Goal: Task Accomplishment & Management: Complete application form

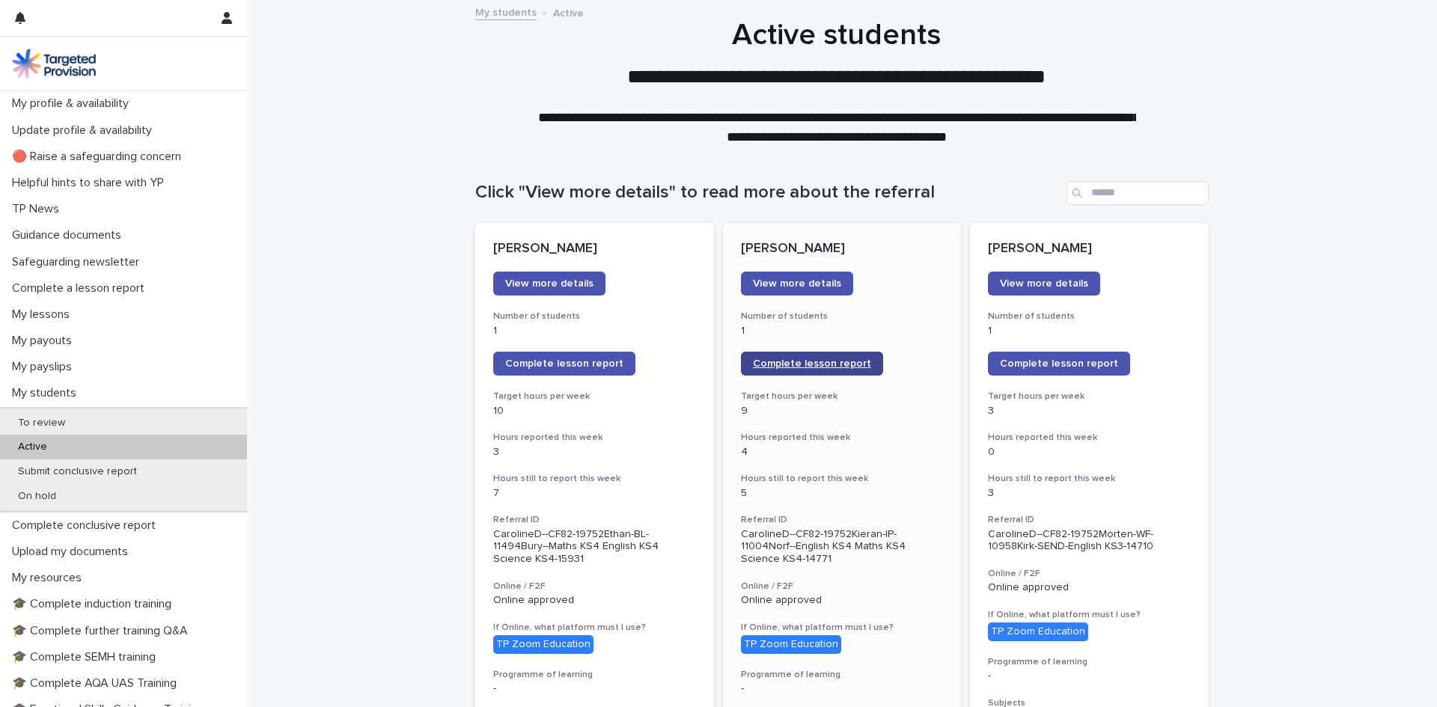
click at [780, 358] on span "Complete lesson report" at bounding box center [812, 363] width 118 height 10
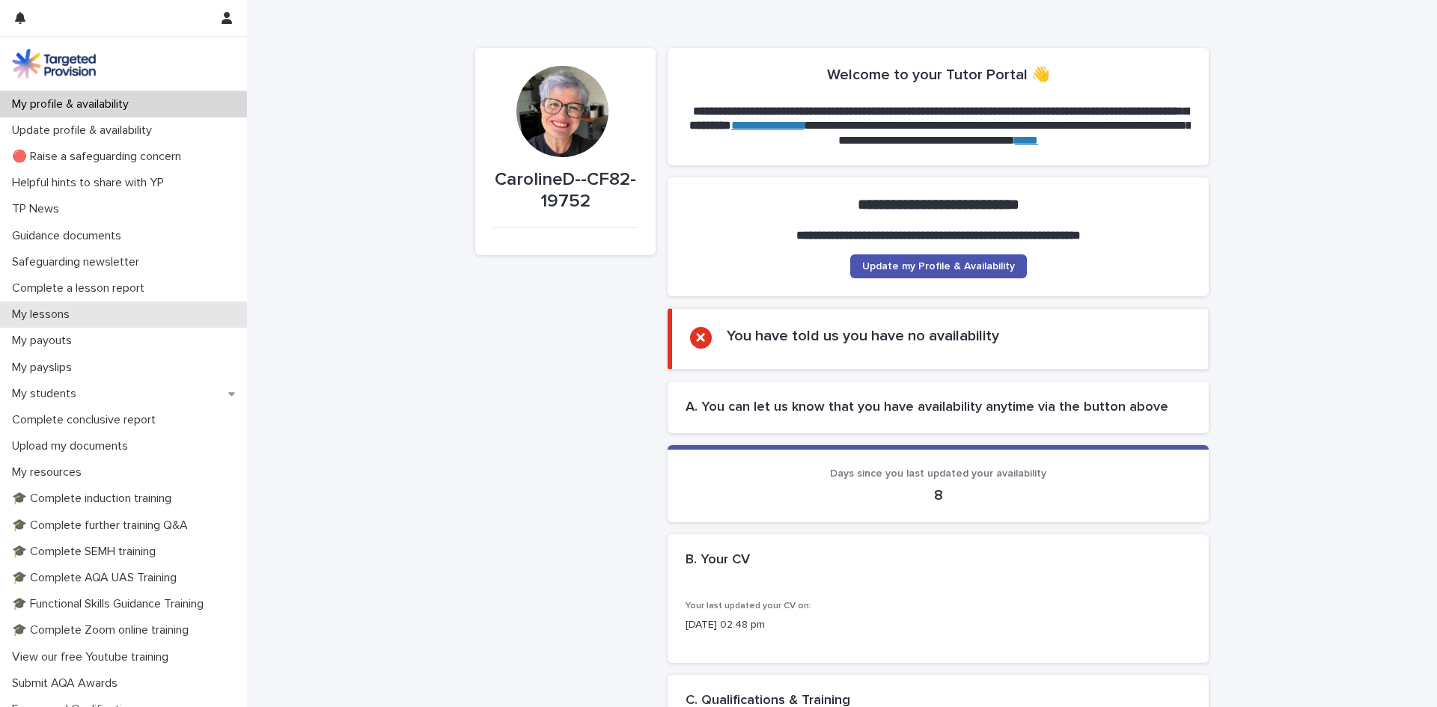
click at [67, 314] on p "My lessons" at bounding box center [44, 315] width 76 height 14
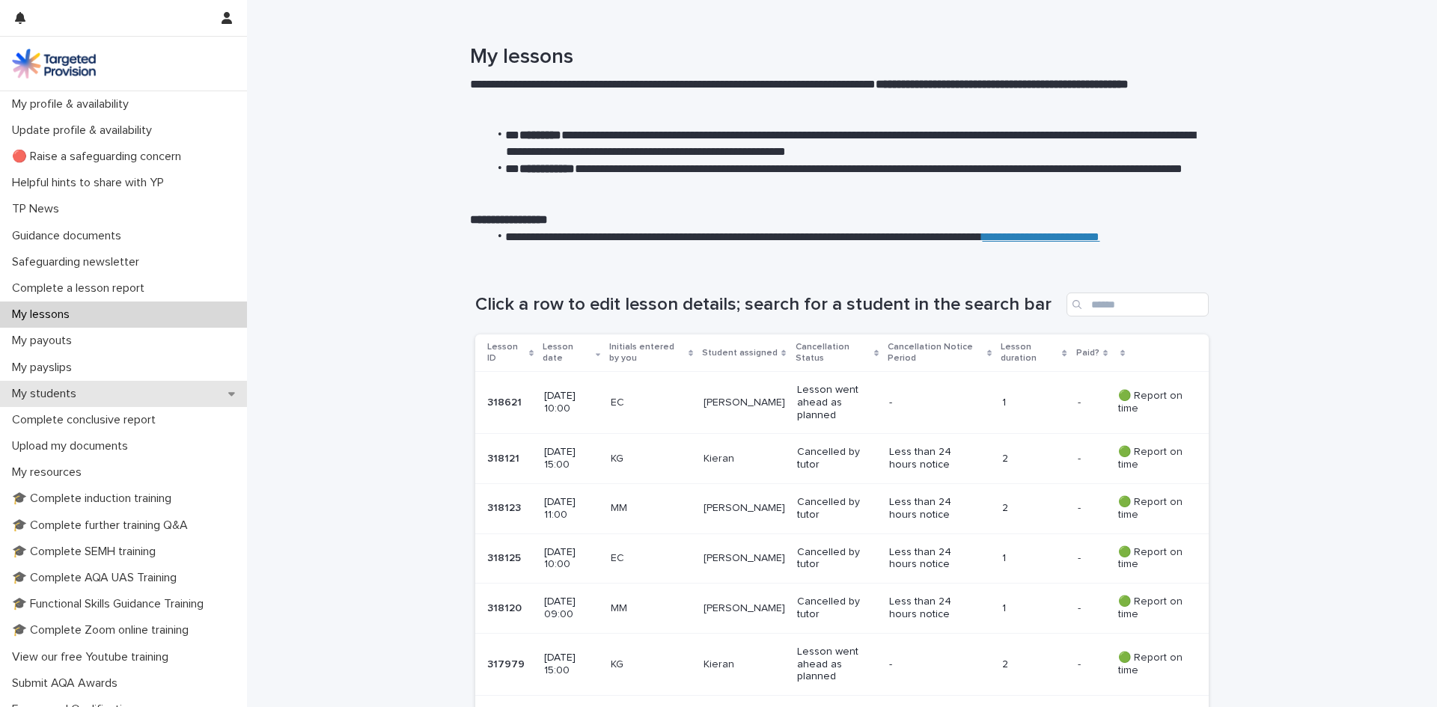
click at [105, 392] on div "My students" at bounding box center [123, 394] width 247 height 26
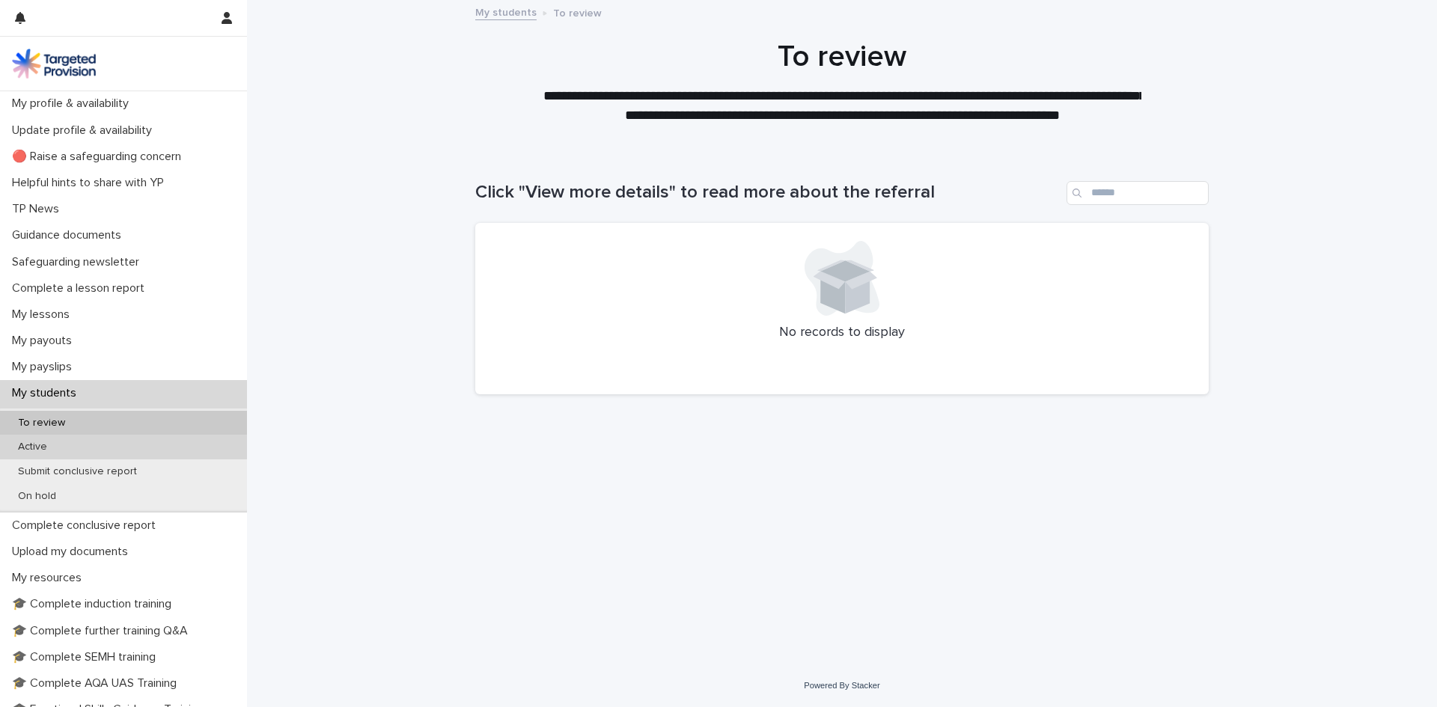
click at [44, 449] on p "Active" at bounding box center [32, 447] width 53 height 13
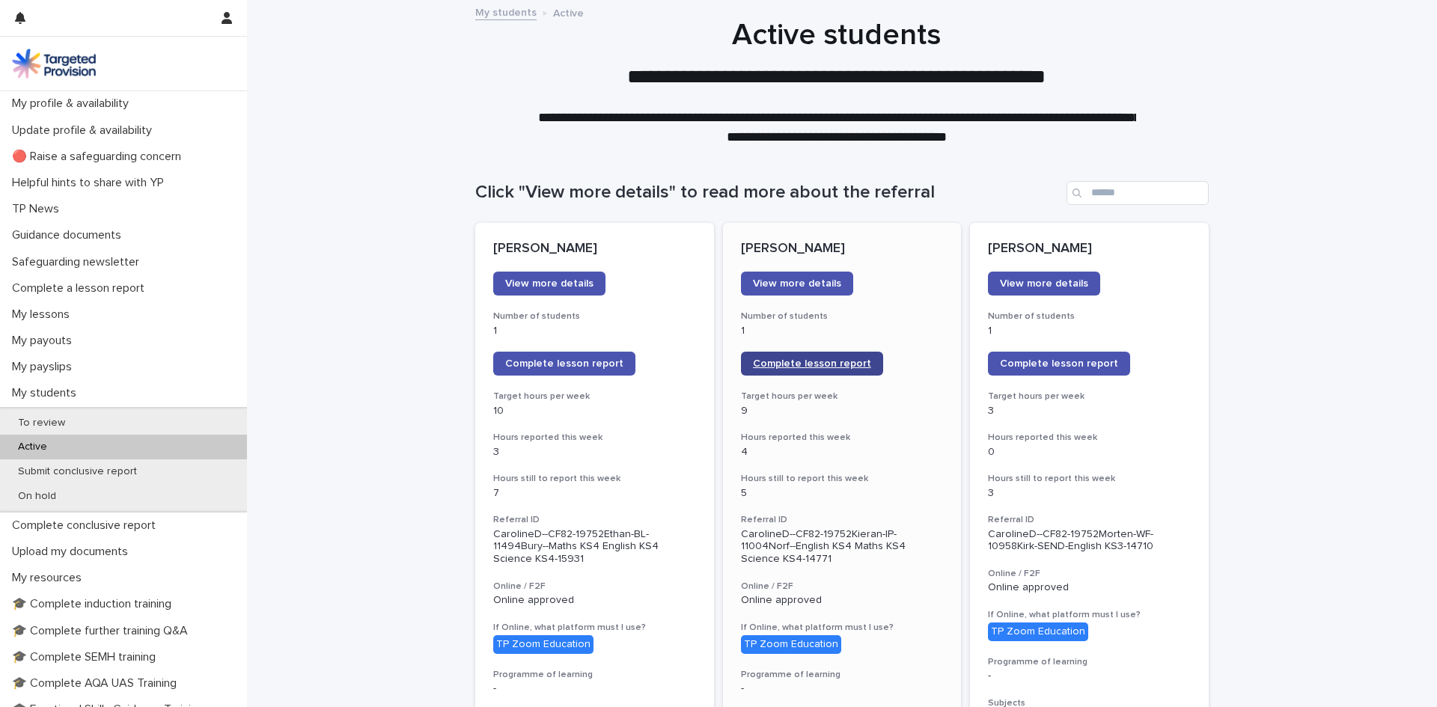
click at [823, 355] on link "Complete lesson report" at bounding box center [812, 364] width 142 height 24
click at [1092, 368] on span "Complete lesson report" at bounding box center [1059, 363] width 118 height 10
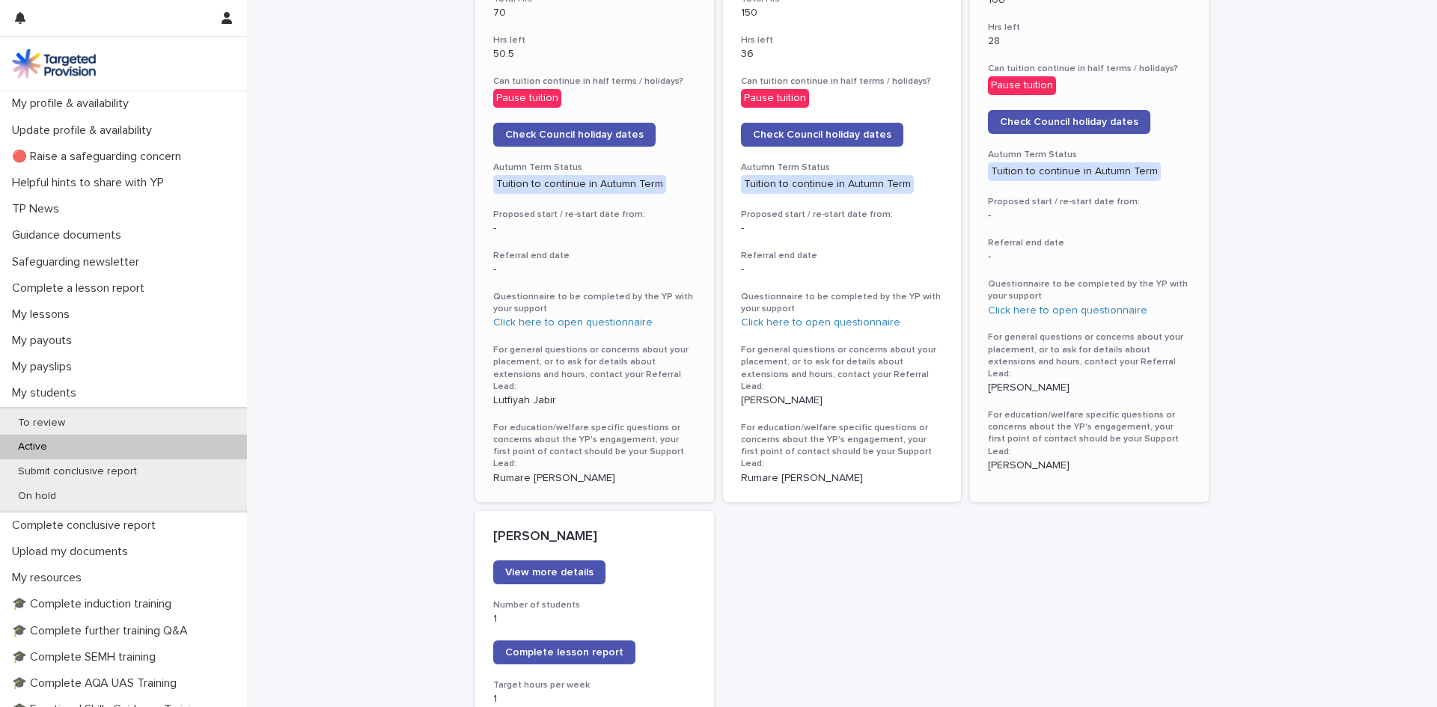
scroll to position [823, 0]
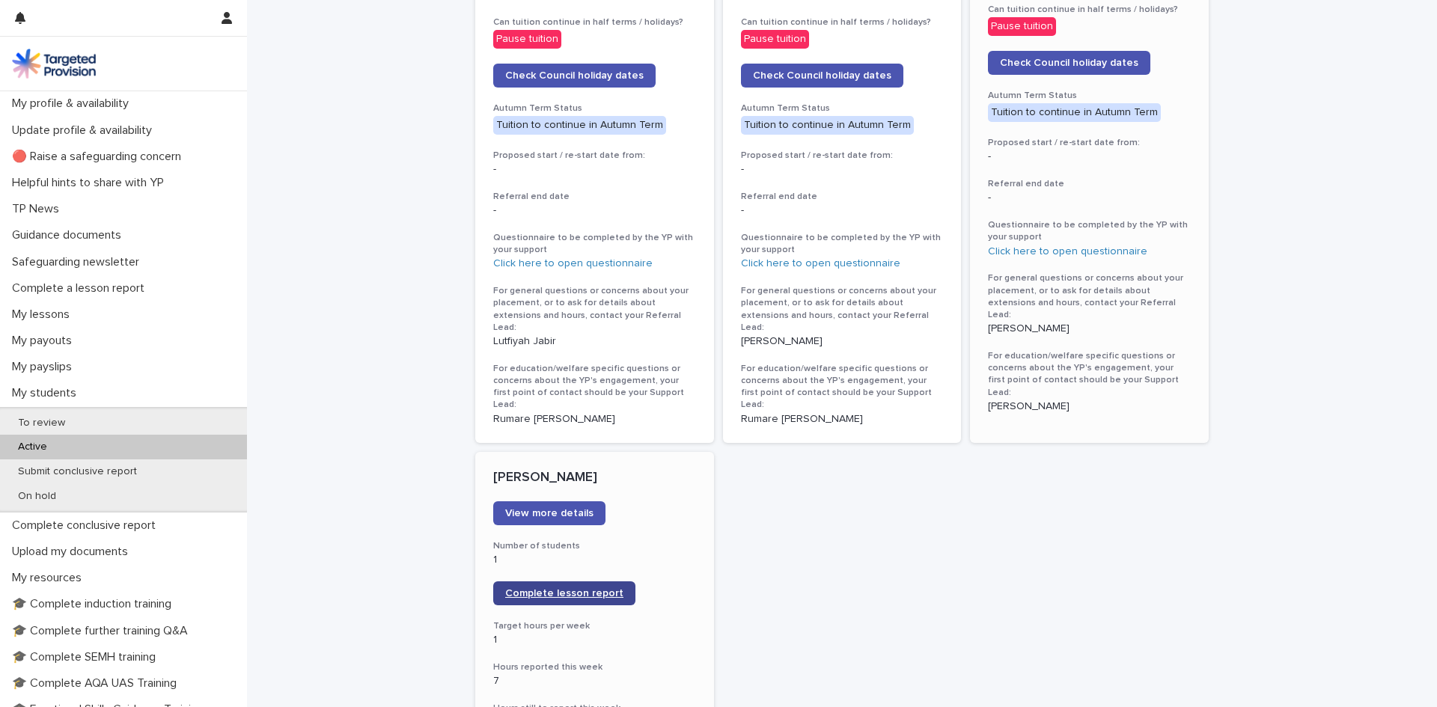
click at [552, 588] on span "Complete lesson report" at bounding box center [564, 593] width 118 height 10
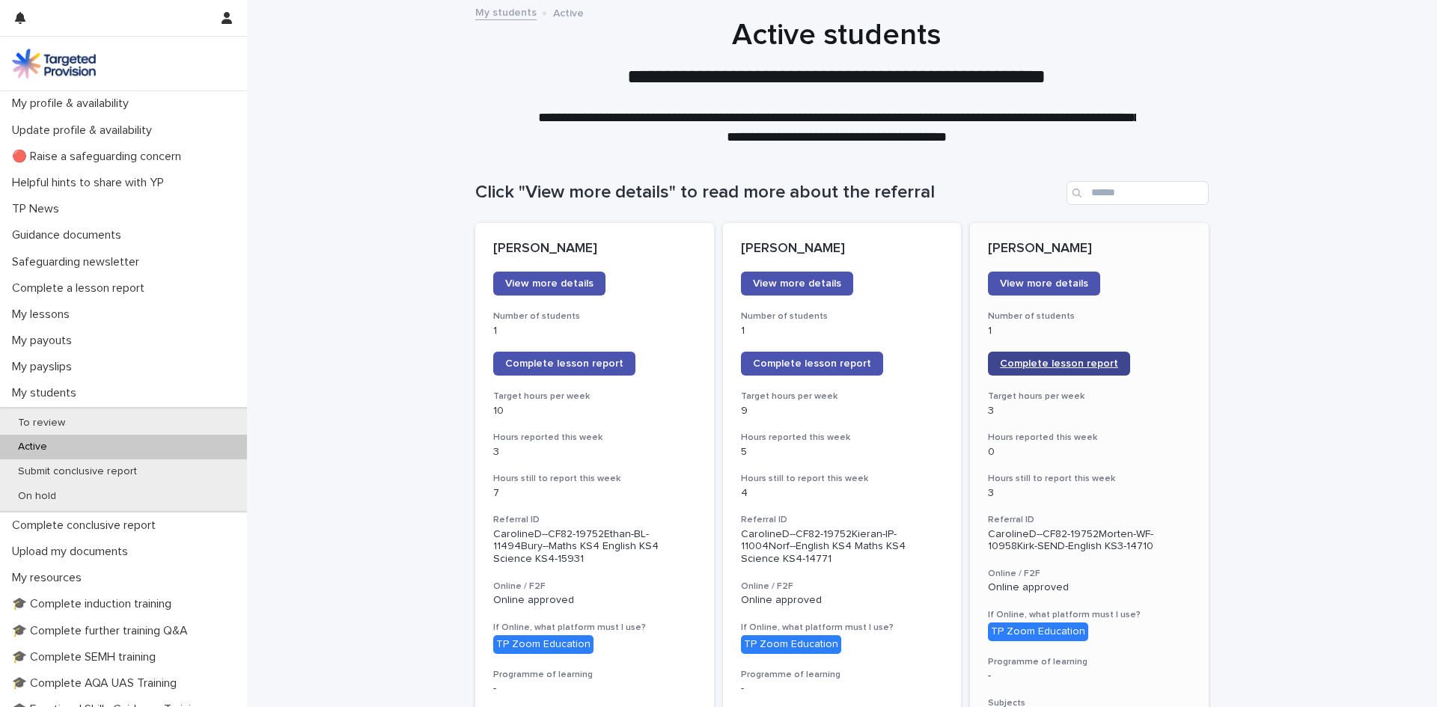
click at [1071, 357] on link "Complete lesson report" at bounding box center [1059, 364] width 142 height 24
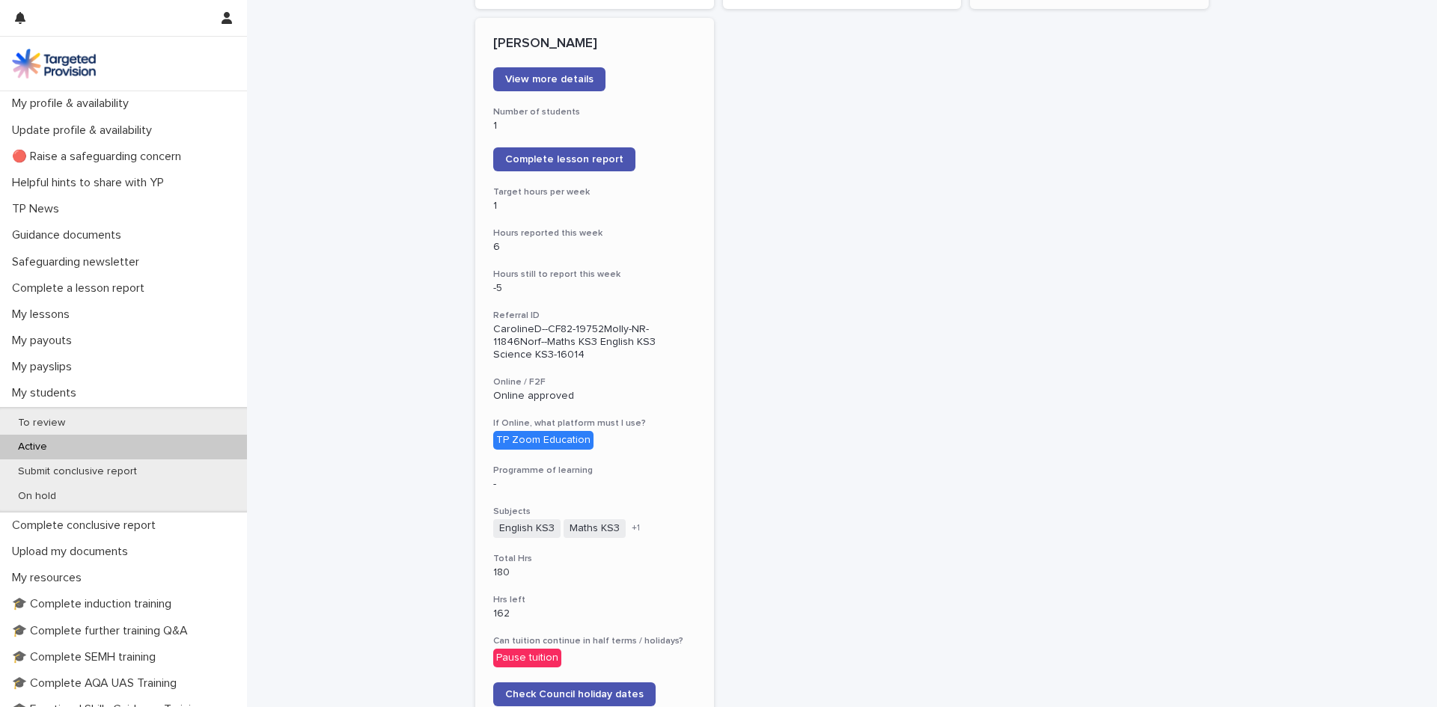
scroll to position [1244, 0]
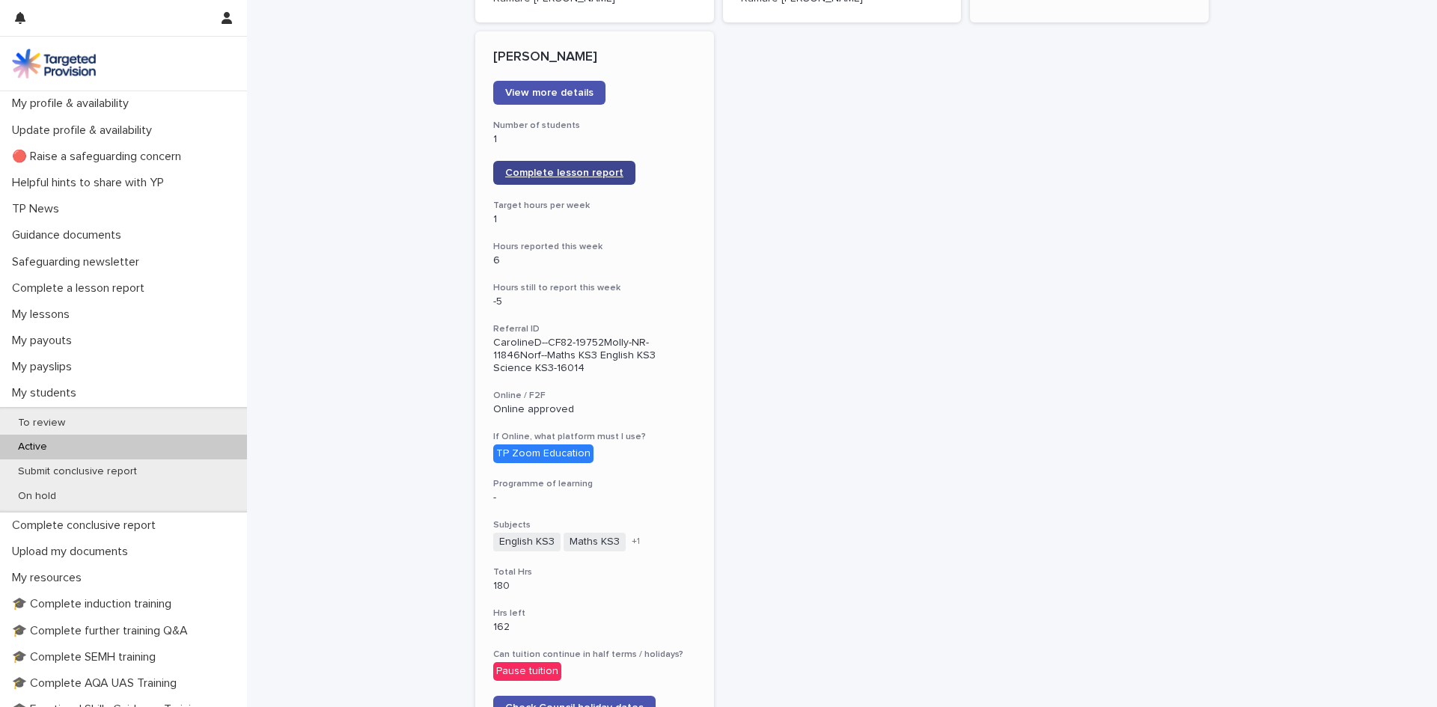
click at [542, 161] on link "Complete lesson report" at bounding box center [564, 173] width 142 height 24
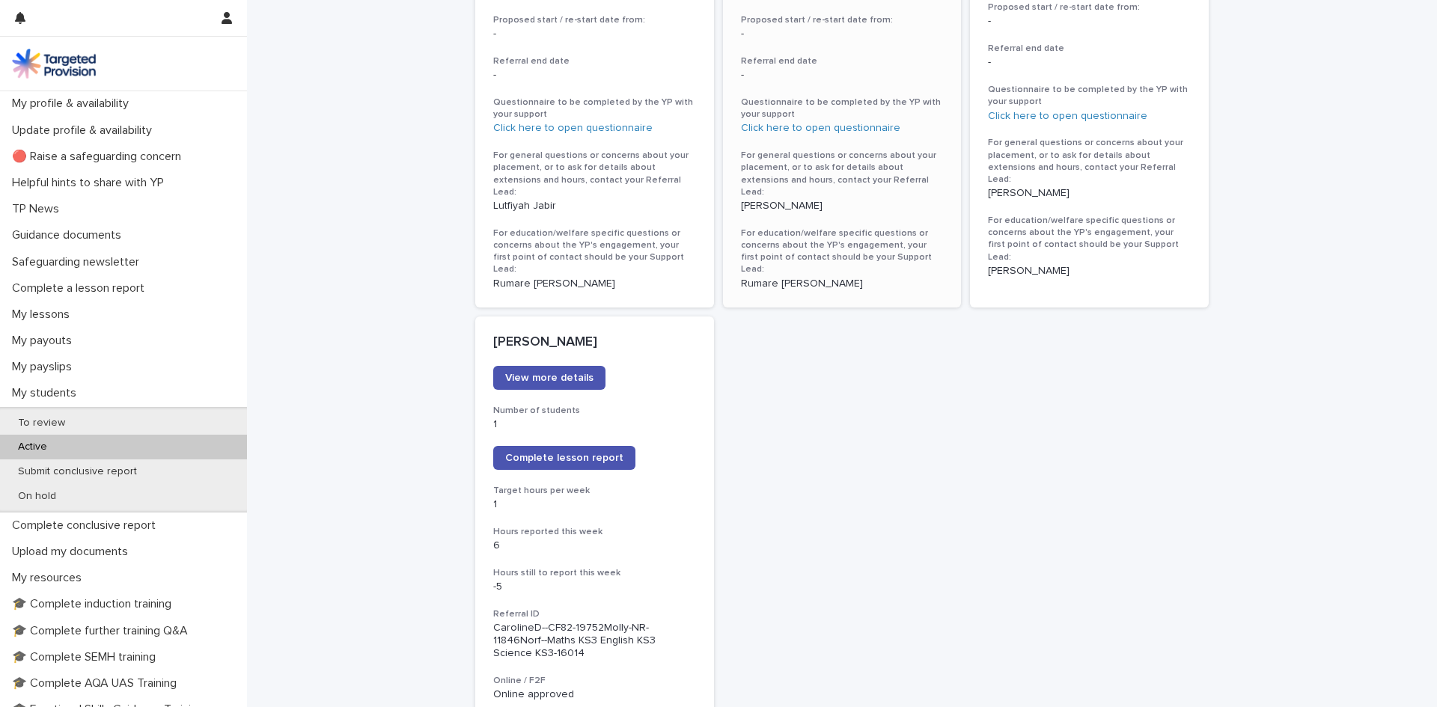
scroll to position [973, 0]
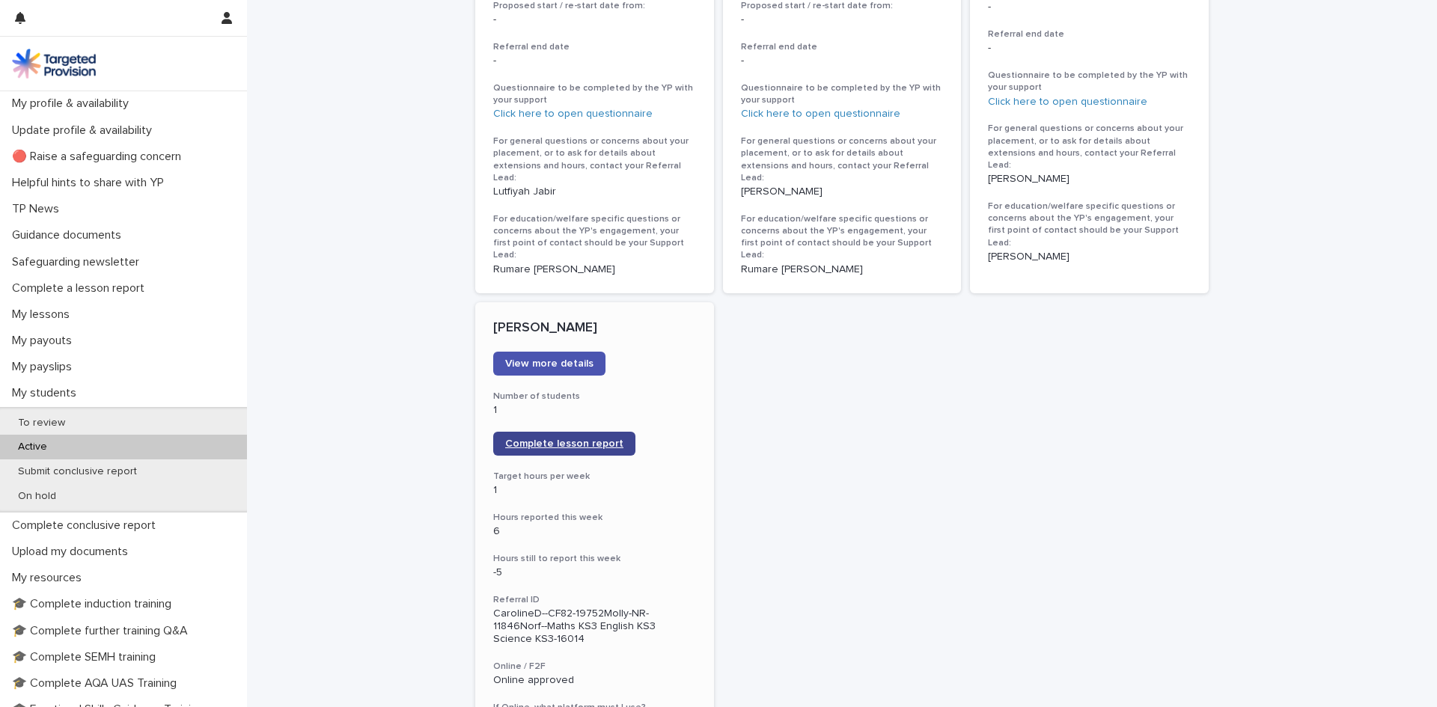
click at [555, 438] on span "Complete lesson report" at bounding box center [564, 443] width 118 height 10
